Goal: Find specific page/section: Find specific page/section

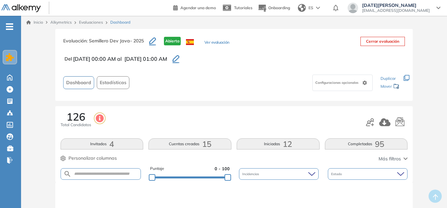
click at [13, 64] on ul "Home Home Crear Evaluación Crear Evaluación Evaluaciones Evaluaciones Candidato…" at bounding box center [10, 96] width 21 height 140
click at [13, 64] on div at bounding box center [9, 57] width 13 height 13
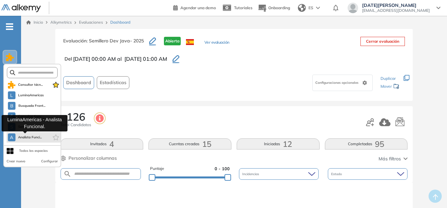
click at [31, 137] on span "Analista Funci..." at bounding box center [30, 137] width 24 height 5
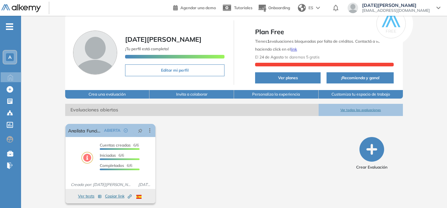
scroll to position [21, 0]
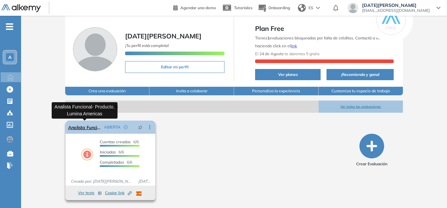
click at [82, 130] on link "Analista Funcional- Producto. Lumina Americas" at bounding box center [84, 127] width 33 height 13
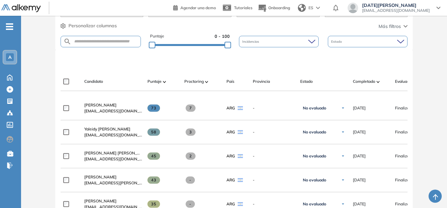
scroll to position [99, 0]
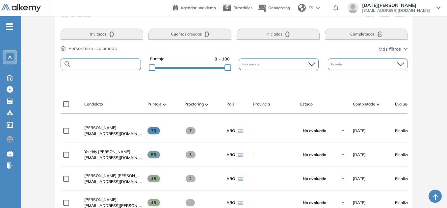
click at [122, 65] on input "text" at bounding box center [105, 64] width 69 height 5
type input "****"
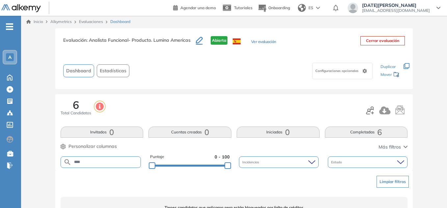
scroll to position [0, 0]
